Goal: Transaction & Acquisition: Purchase product/service

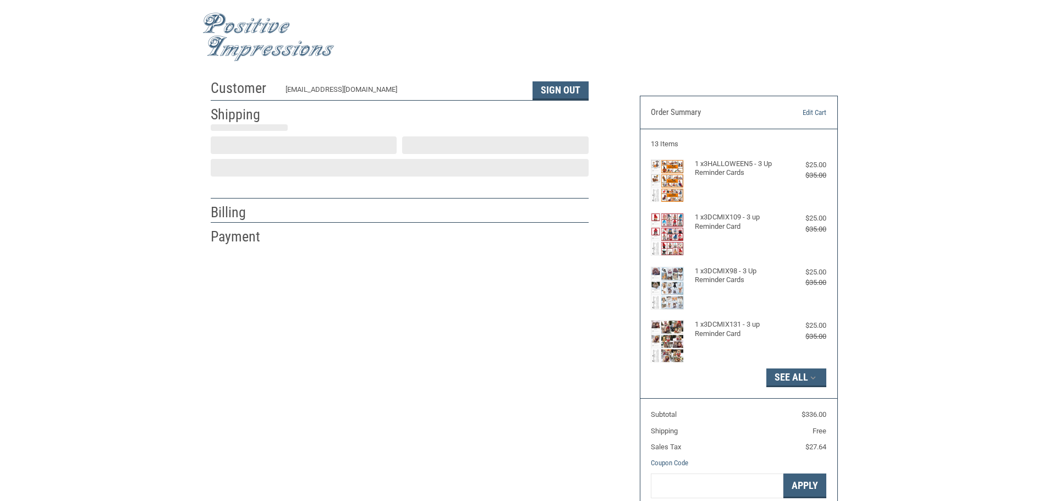
select select "US"
select select "MO"
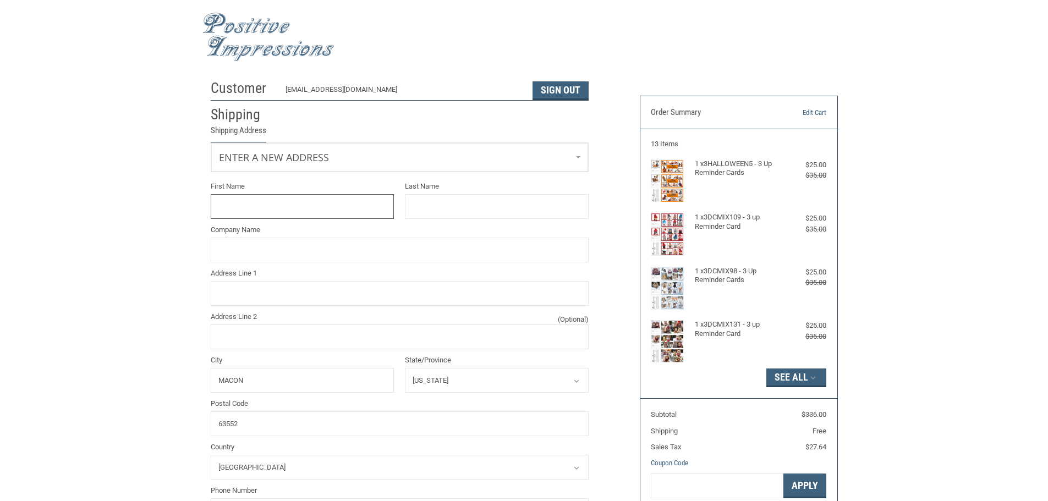
scroll to position [1, 0]
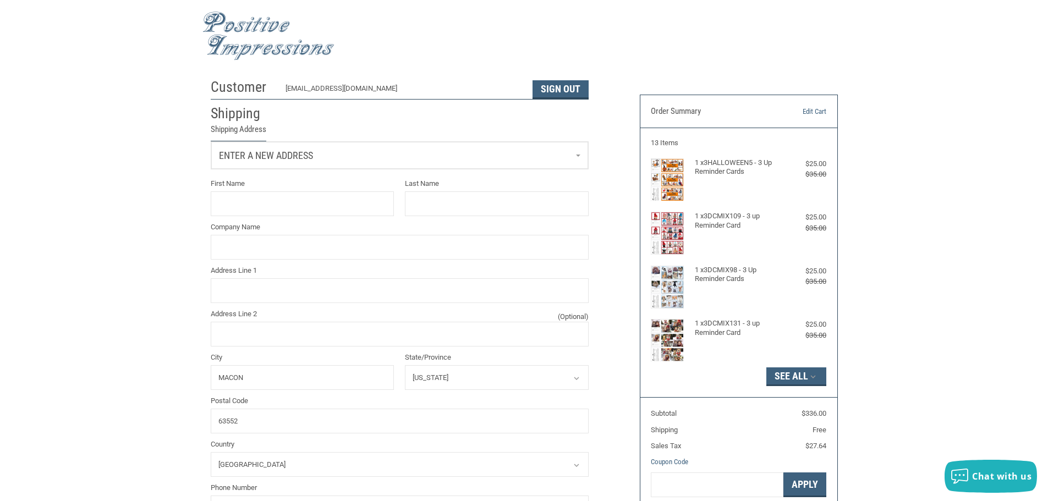
click at [340, 153] on link "Enter a new address" at bounding box center [399, 155] width 377 height 27
click at [300, 213] on span "PREMIER VETERINARY SERVICES" at bounding box center [268, 213] width 92 height 8
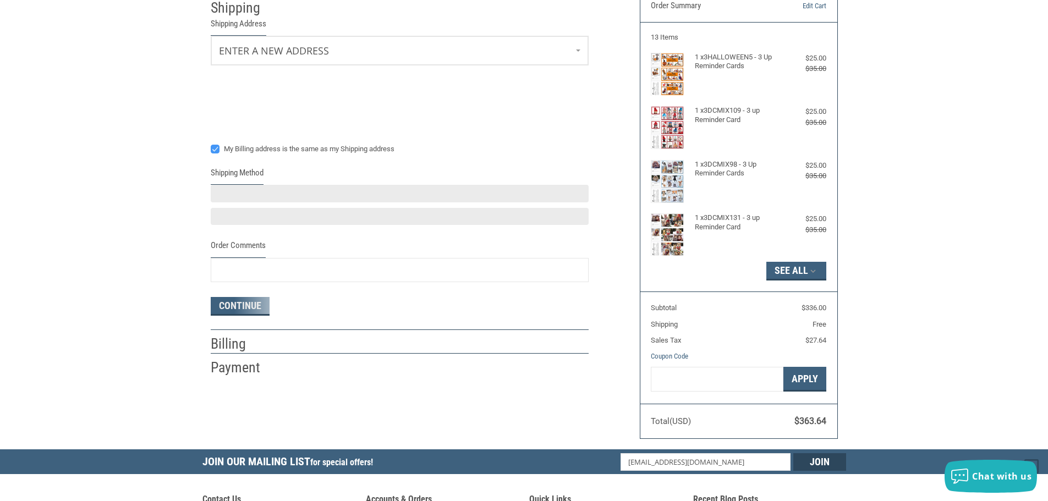
scroll to position [111, 0]
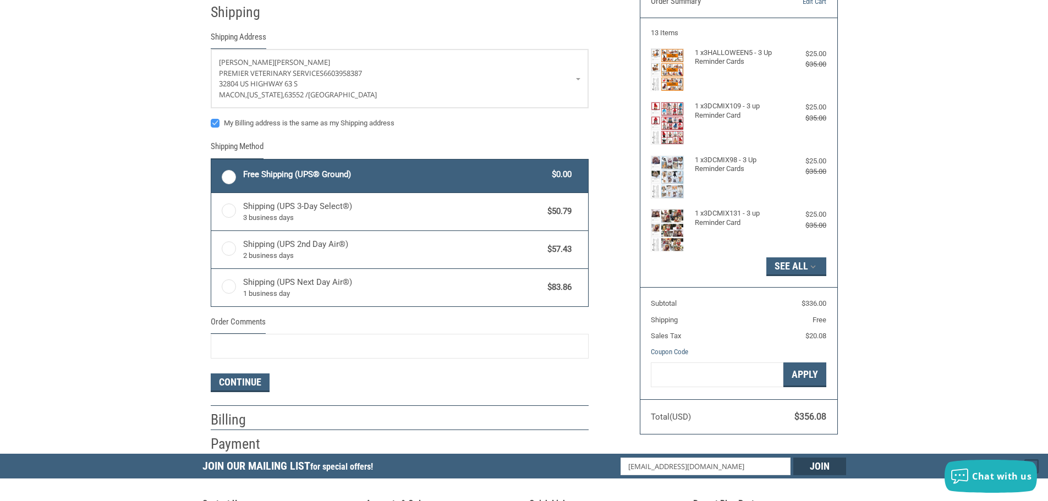
click at [232, 172] on label "Free Shipping (UPS® Ground) $0.00" at bounding box center [399, 176] width 377 height 33
click at [212, 161] on input "Free Shipping (UPS® Ground) $0.00" at bounding box center [211, 161] width 1 height 1
radio input "true"
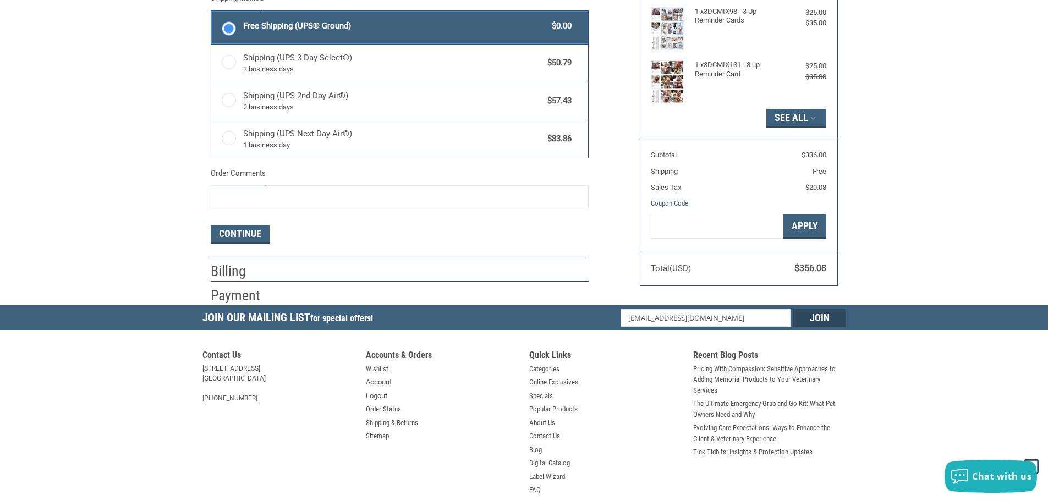
scroll to position [276, 0]
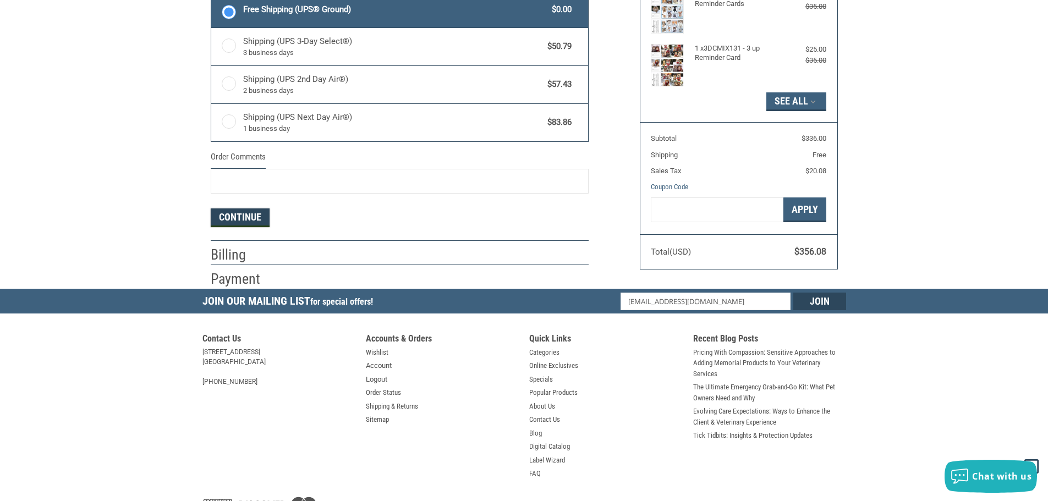
click at [245, 213] on button "Continue" at bounding box center [240, 218] width 59 height 19
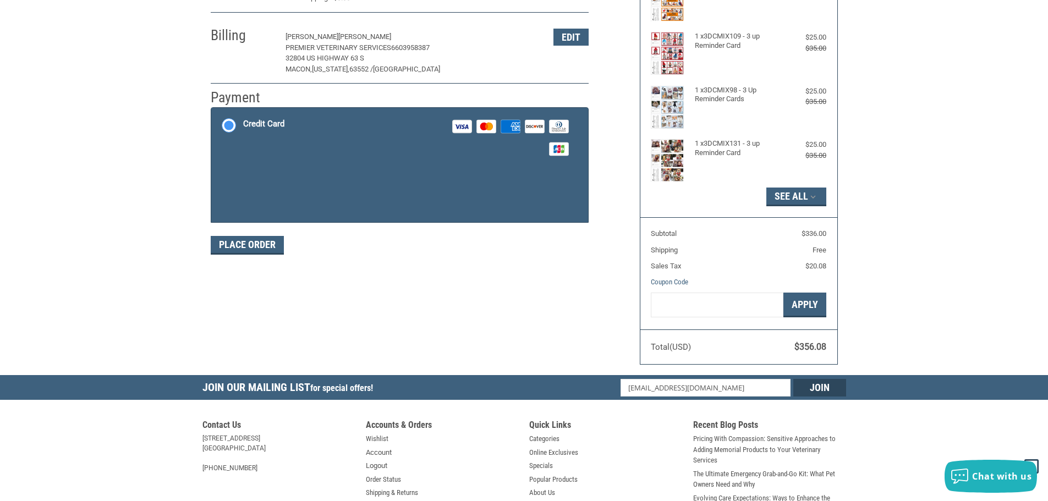
scroll to position [165, 0]
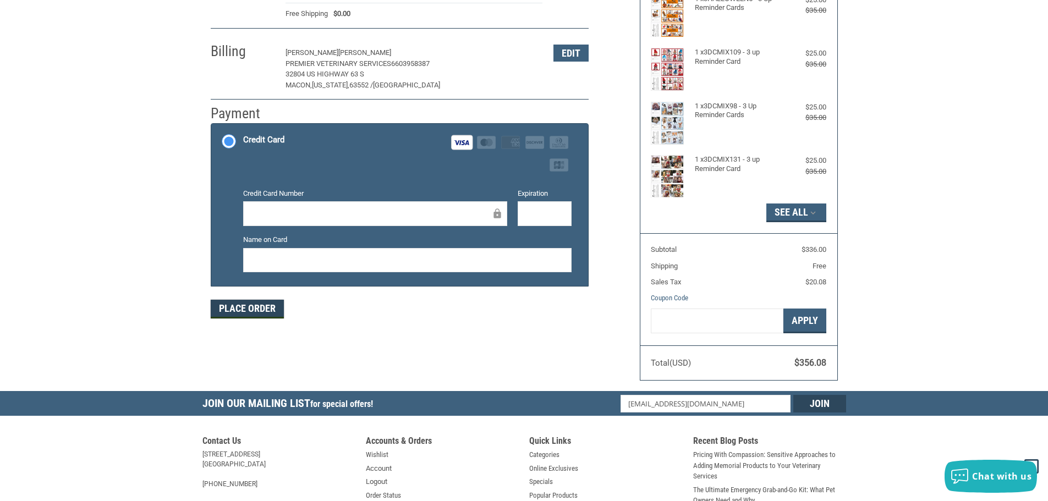
click at [238, 310] on button "Place Order" at bounding box center [247, 309] width 73 height 19
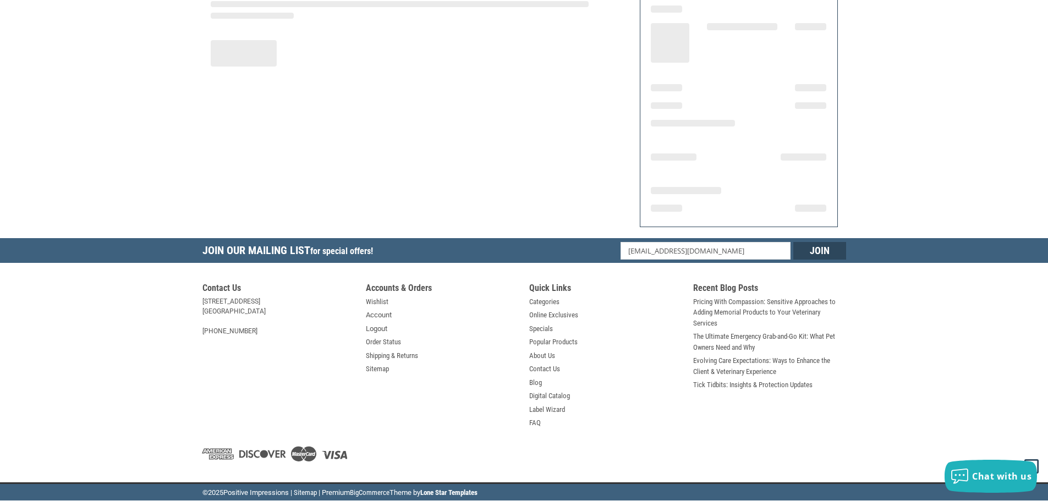
scroll to position [132, 0]
